Goal: Information Seeking & Learning: Learn about a topic

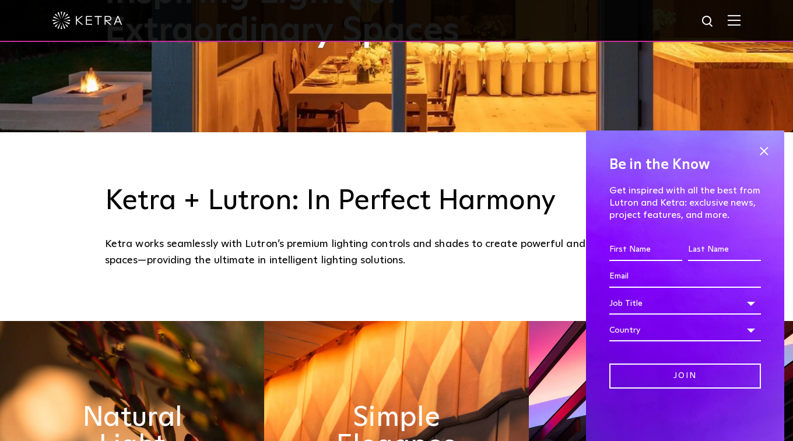
scroll to position [448, 0]
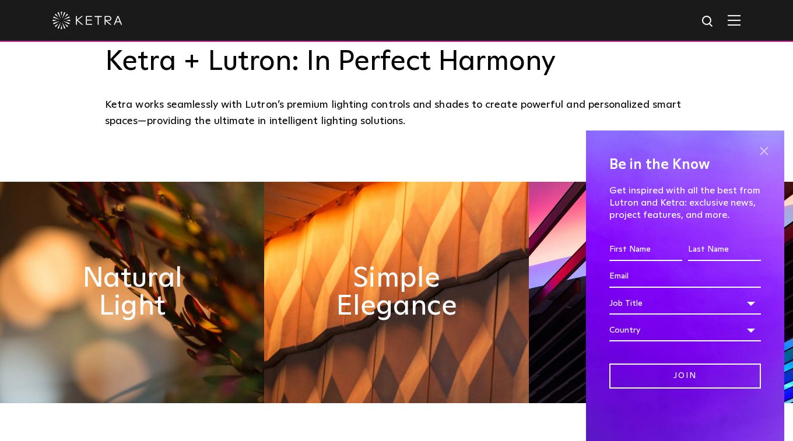
click at [766, 149] on span at bounding box center [763, 150] width 17 height 17
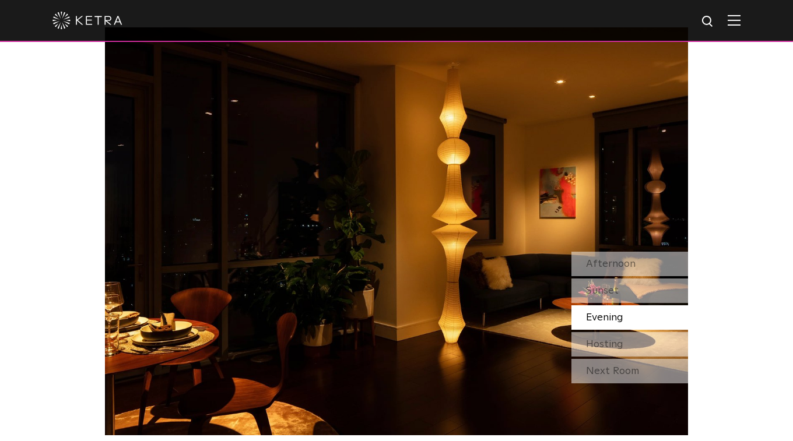
scroll to position [980, 0]
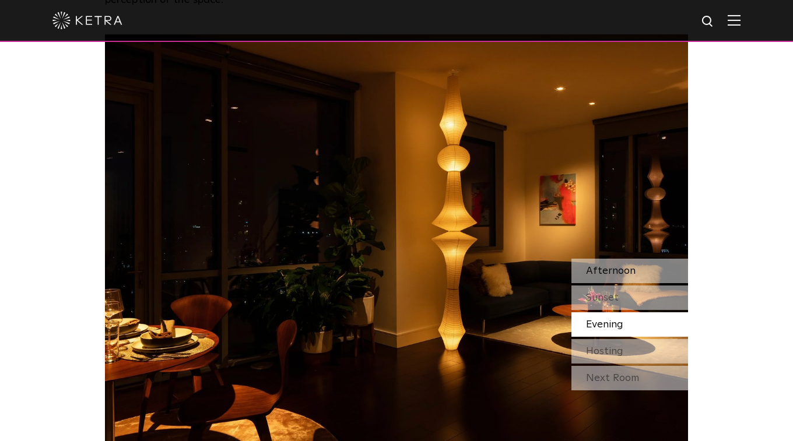
click at [639, 270] on div "Afternoon" at bounding box center [629, 271] width 117 height 24
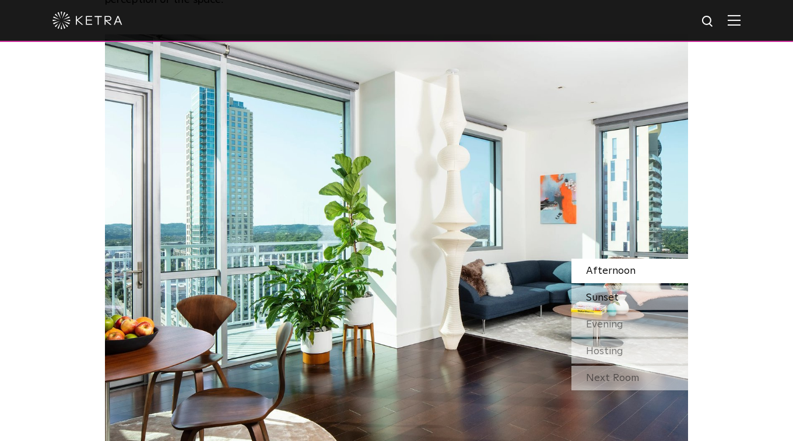
click at [625, 298] on div "Sunset" at bounding box center [629, 298] width 117 height 24
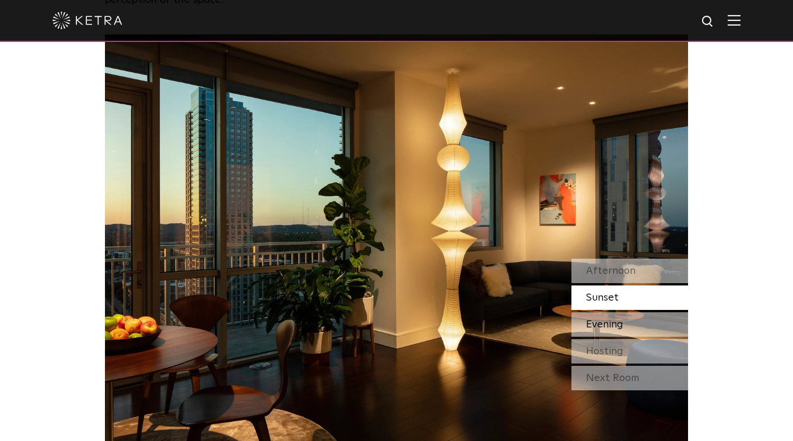
click at [620, 323] on span "Evening" at bounding box center [604, 324] width 37 height 10
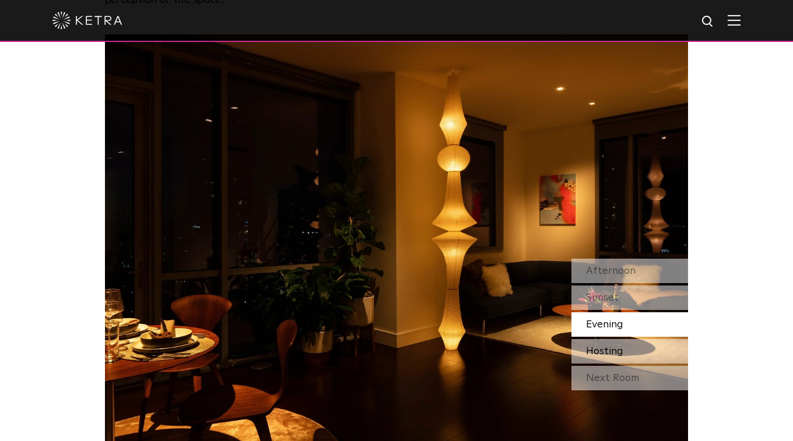
click at [619, 351] on span "Hosting" at bounding box center [604, 351] width 37 height 10
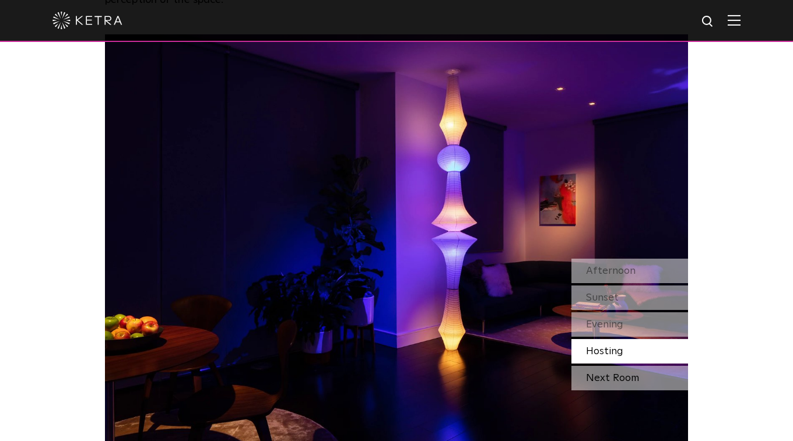
click at [624, 375] on div "Next Room" at bounding box center [629, 378] width 117 height 24
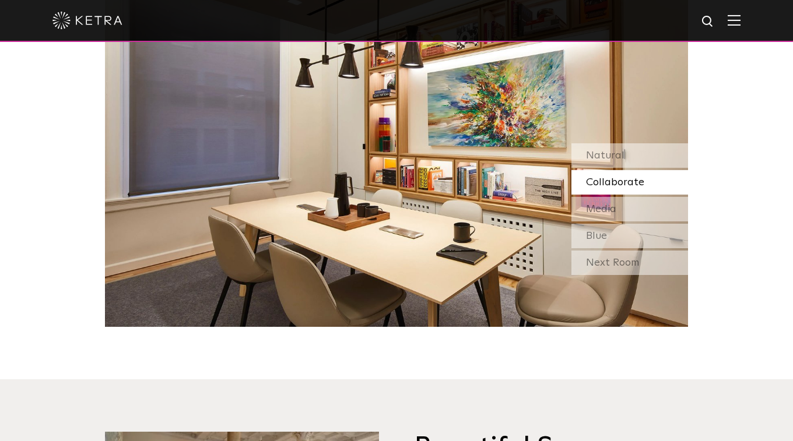
scroll to position [796, 0]
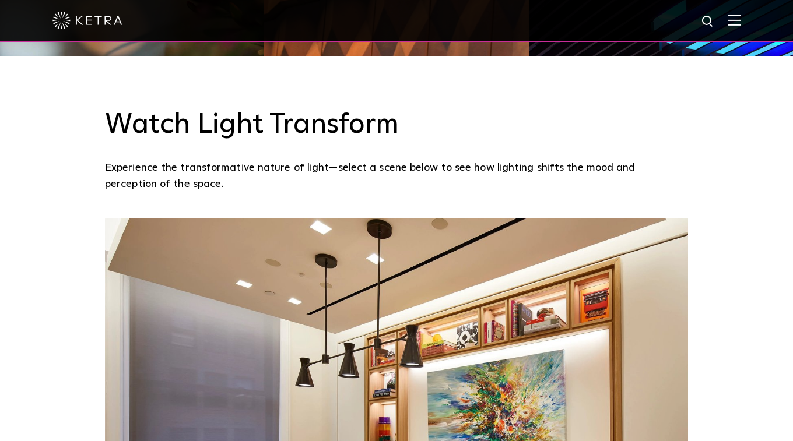
click at [737, 21] on img at bounding box center [733, 20] width 13 height 11
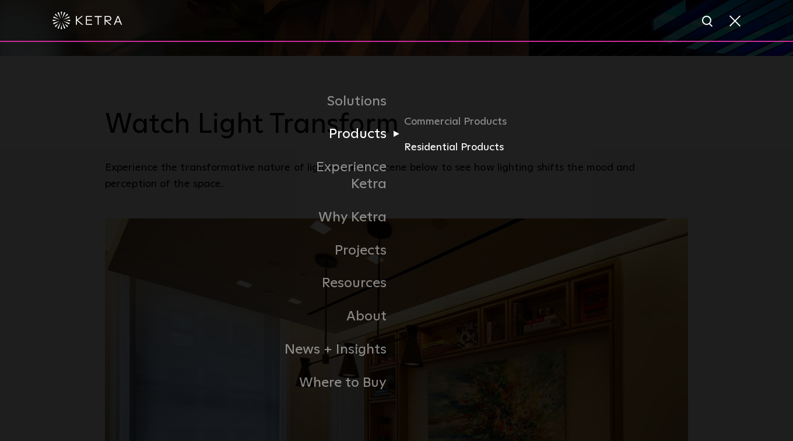
click at [412, 154] on link "Residential Products" at bounding box center [460, 147] width 112 height 17
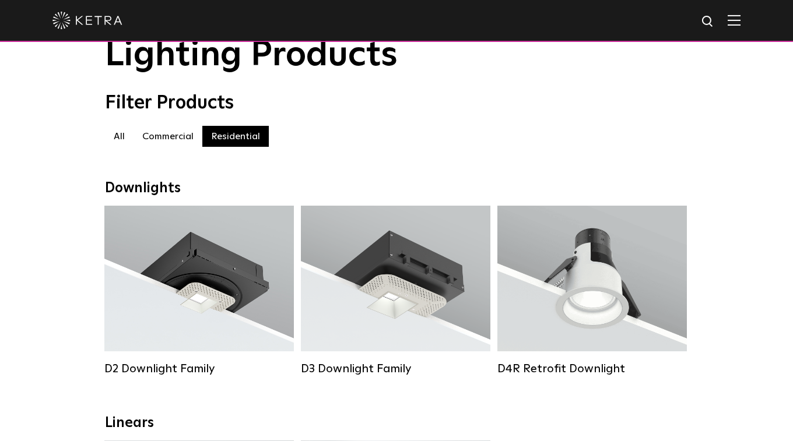
scroll to position [55, 0]
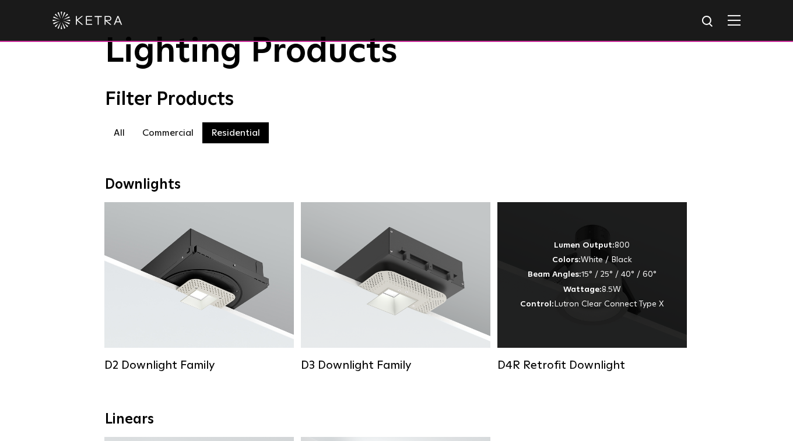
click at [598, 298] on div "Lumen Output: 800 Colors: White / Black Beam Angles: 15° / 25° / 40° / 60° Watt…" at bounding box center [591, 274] width 143 height 73
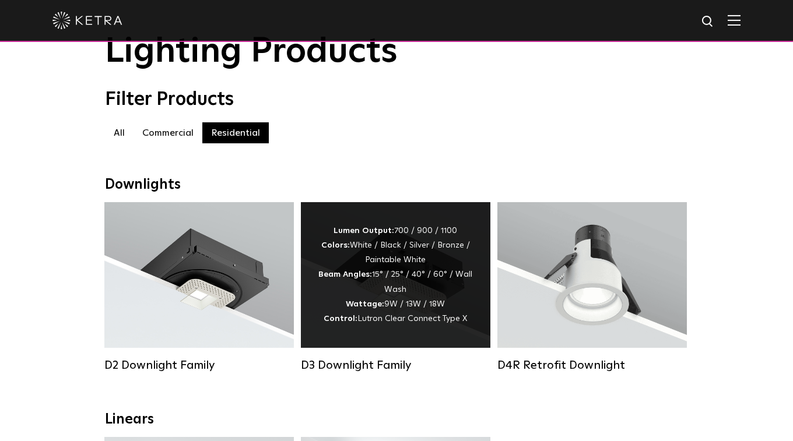
click at [382, 257] on div "Lumen Output: 700 / 900 / 1100 Colors: White / Black / Silver / Bronze / Painta…" at bounding box center [395, 275] width 154 height 103
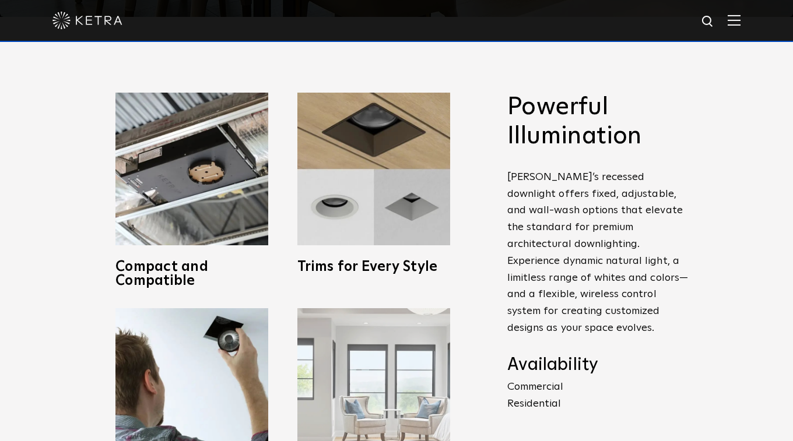
scroll to position [431, 0]
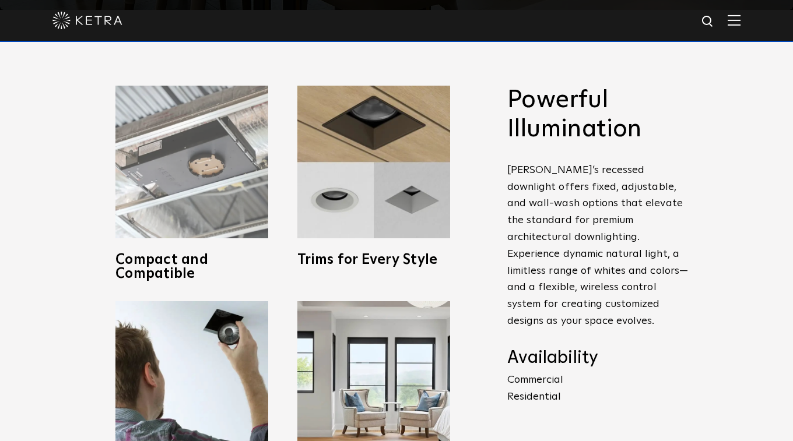
click at [186, 175] on img at bounding box center [191, 162] width 153 height 153
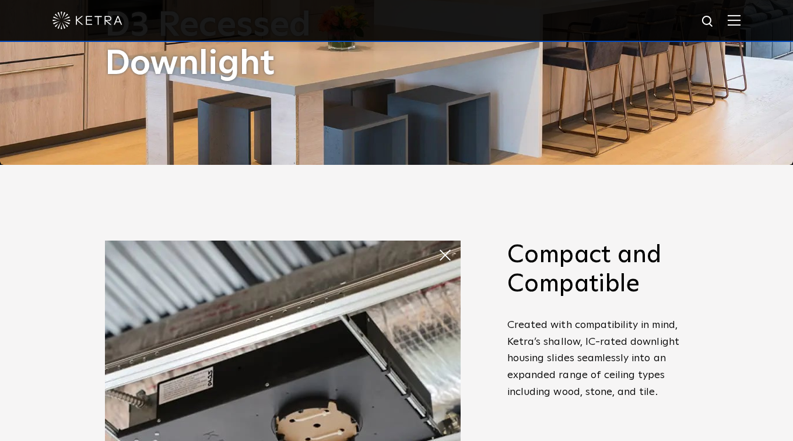
scroll to position [0, 0]
